Goal: Task Accomplishment & Management: Complete application form

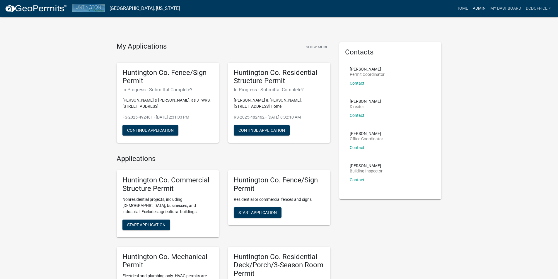
click at [472, 7] on link "Admin" at bounding box center [479, 8] width 18 height 11
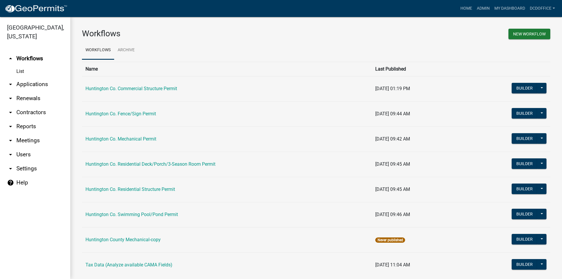
click at [44, 81] on link "arrow_drop_down Applications" at bounding box center [35, 84] width 70 height 14
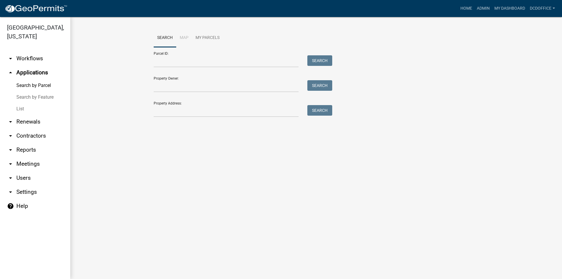
click at [23, 107] on link "List" at bounding box center [35, 109] width 70 height 12
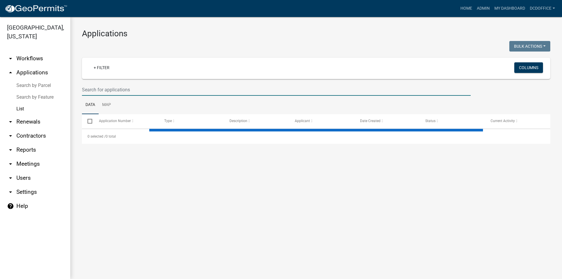
click at [107, 90] on input "text" at bounding box center [276, 90] width 389 height 12
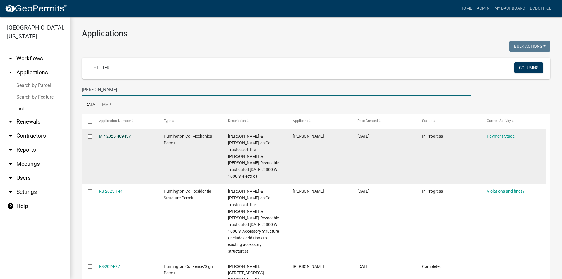
type input "[PERSON_NAME]"
click at [111, 137] on link "MP-2025-489457" at bounding box center [115, 136] width 32 height 5
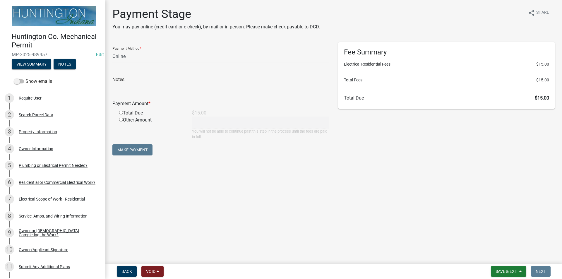
click at [117, 59] on select "Credit Card POS Check Cash Online" at bounding box center [220, 56] width 217 height 12
select select "2: 1"
click at [112, 50] on select "Credit Card POS Check Cash Online" at bounding box center [220, 56] width 217 height 12
click at [122, 111] on input "radio" at bounding box center [121, 113] width 4 height 4
radio input "true"
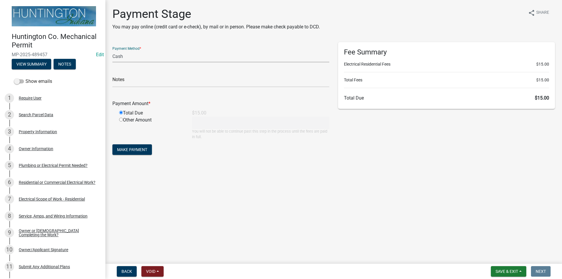
type input "15"
click at [141, 149] on span "Make Payment" at bounding box center [132, 149] width 30 height 5
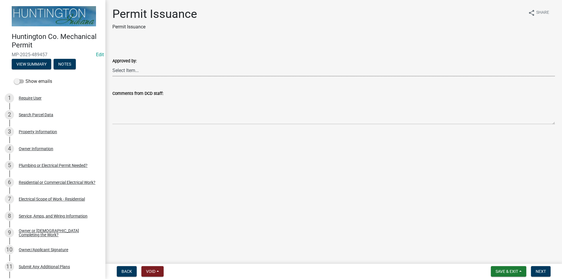
click at [129, 72] on select "Select Item... [PERSON_NAME] [PERSON_NAME] [PERSON_NAME] [PERSON_NAME]" at bounding box center [333, 70] width 443 height 12
click at [112, 64] on select "Select Item... [PERSON_NAME] [PERSON_NAME] [PERSON_NAME] [PERSON_NAME]" at bounding box center [333, 70] width 443 height 12
select select "d57bc1d3-2b23-450a-8825-38658828aa2a"
click at [546, 270] on span "Next" at bounding box center [541, 271] width 10 height 5
click at [546, 273] on span "Next" at bounding box center [541, 271] width 10 height 5
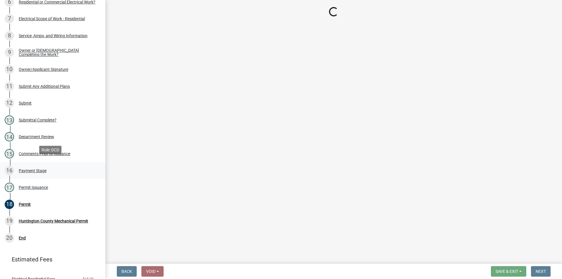
scroll to position [201, 0]
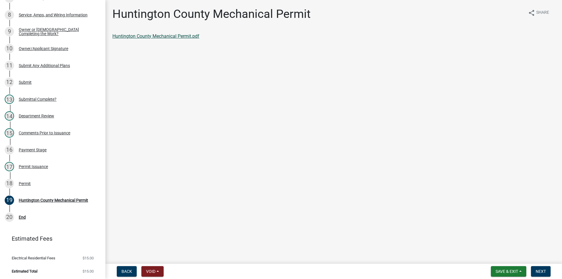
click at [149, 34] on link "Huntington County Mechanical Permit.pdf" at bounding box center [155, 36] width 87 height 6
click at [542, 271] on span "Next" at bounding box center [541, 271] width 10 height 5
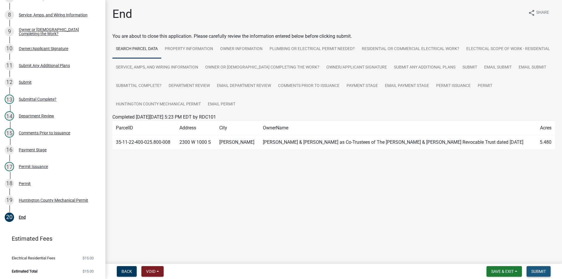
click at [543, 272] on span "Submit" at bounding box center [538, 271] width 15 height 5
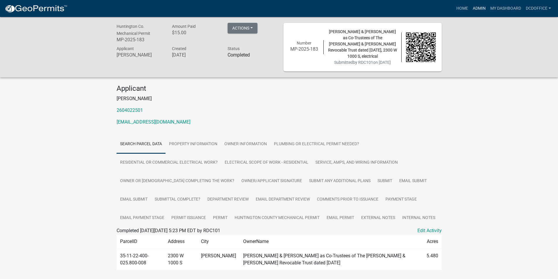
click at [473, 7] on link "Admin" at bounding box center [479, 8] width 18 height 11
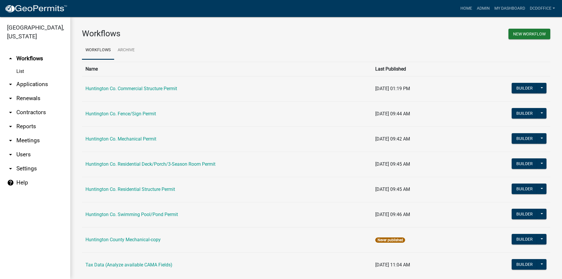
click at [27, 84] on link "arrow_drop_down Applications" at bounding box center [35, 84] width 70 height 14
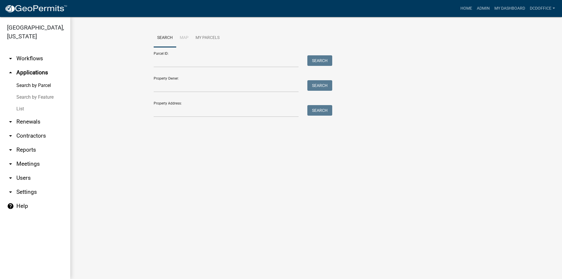
click at [24, 111] on link "List" at bounding box center [35, 109] width 70 height 12
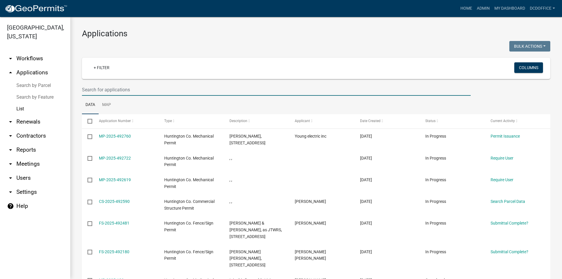
drag, startPoint x: 137, startPoint y: 93, endPoint x: 147, endPoint y: 90, distance: 9.9
click at [137, 93] on input "text" at bounding box center [276, 90] width 389 height 12
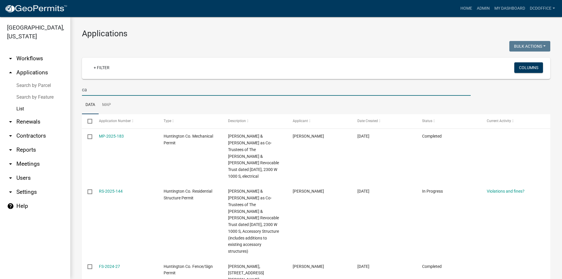
type input "c"
